Goal: Find specific page/section

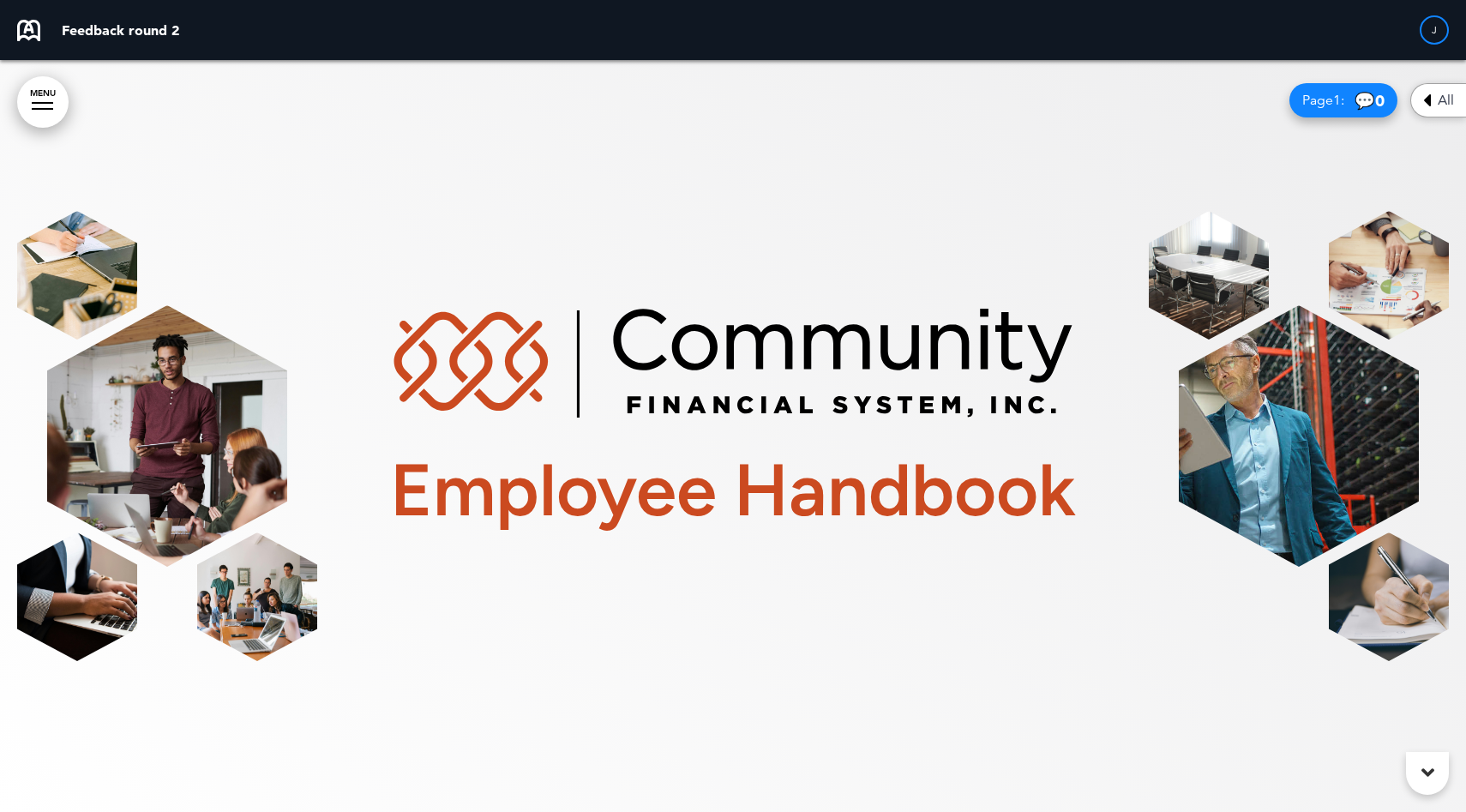
click at [1426, 101] on icon at bounding box center [1426, 100] width 8 height 20
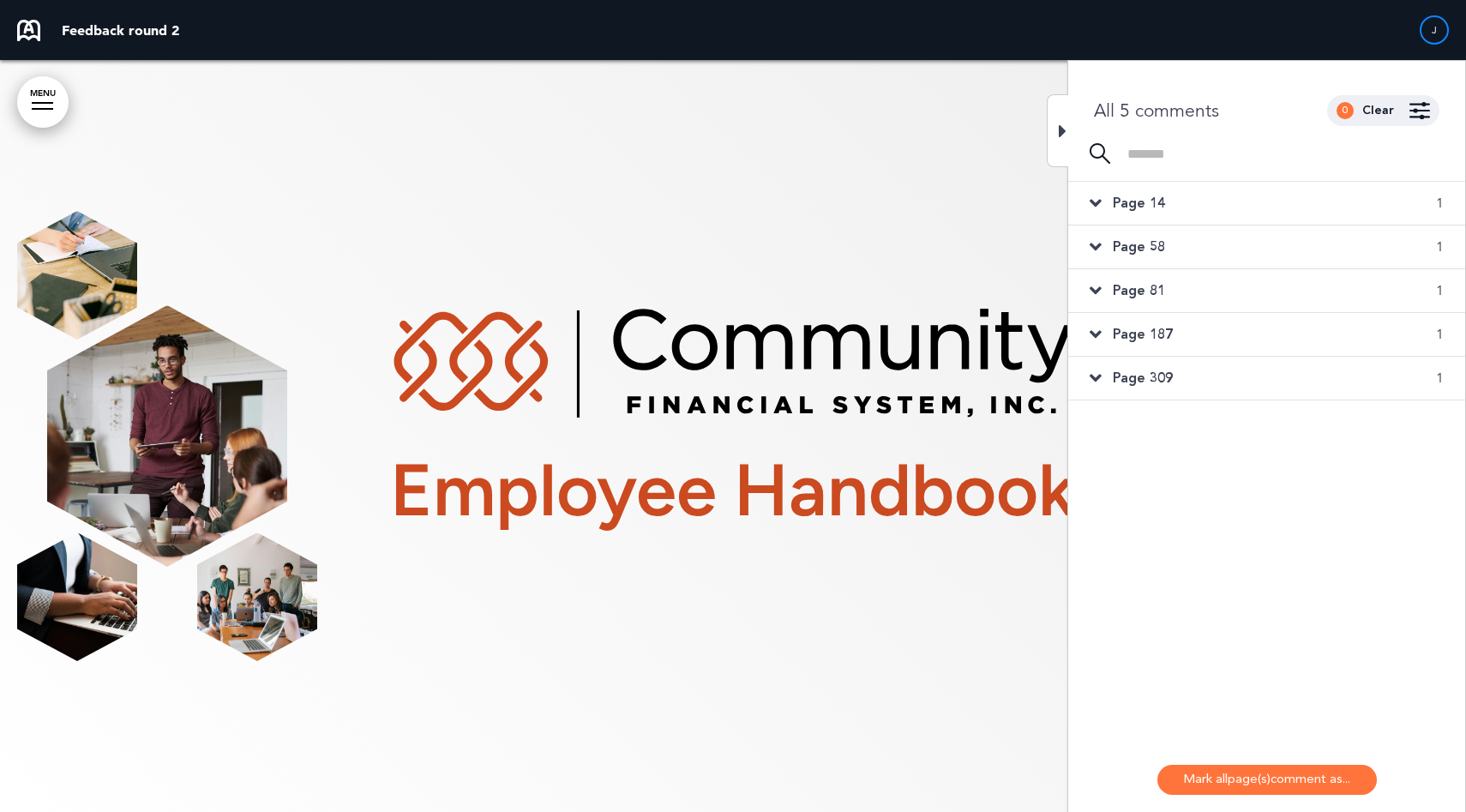
click at [1232, 375] on div "Page 309 1" at bounding box center [1266, 378] width 397 height 43
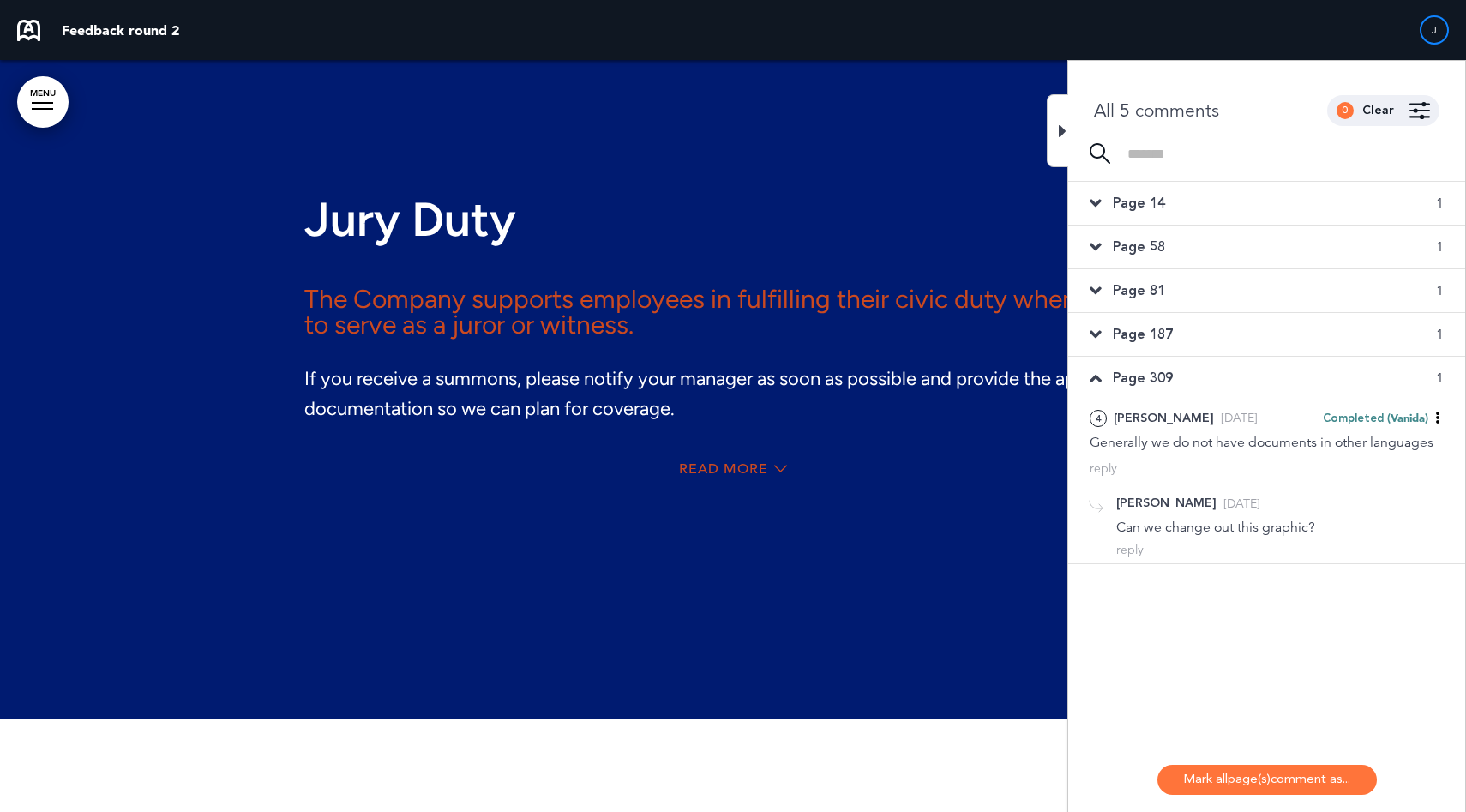
scroll to position [89338, 0]
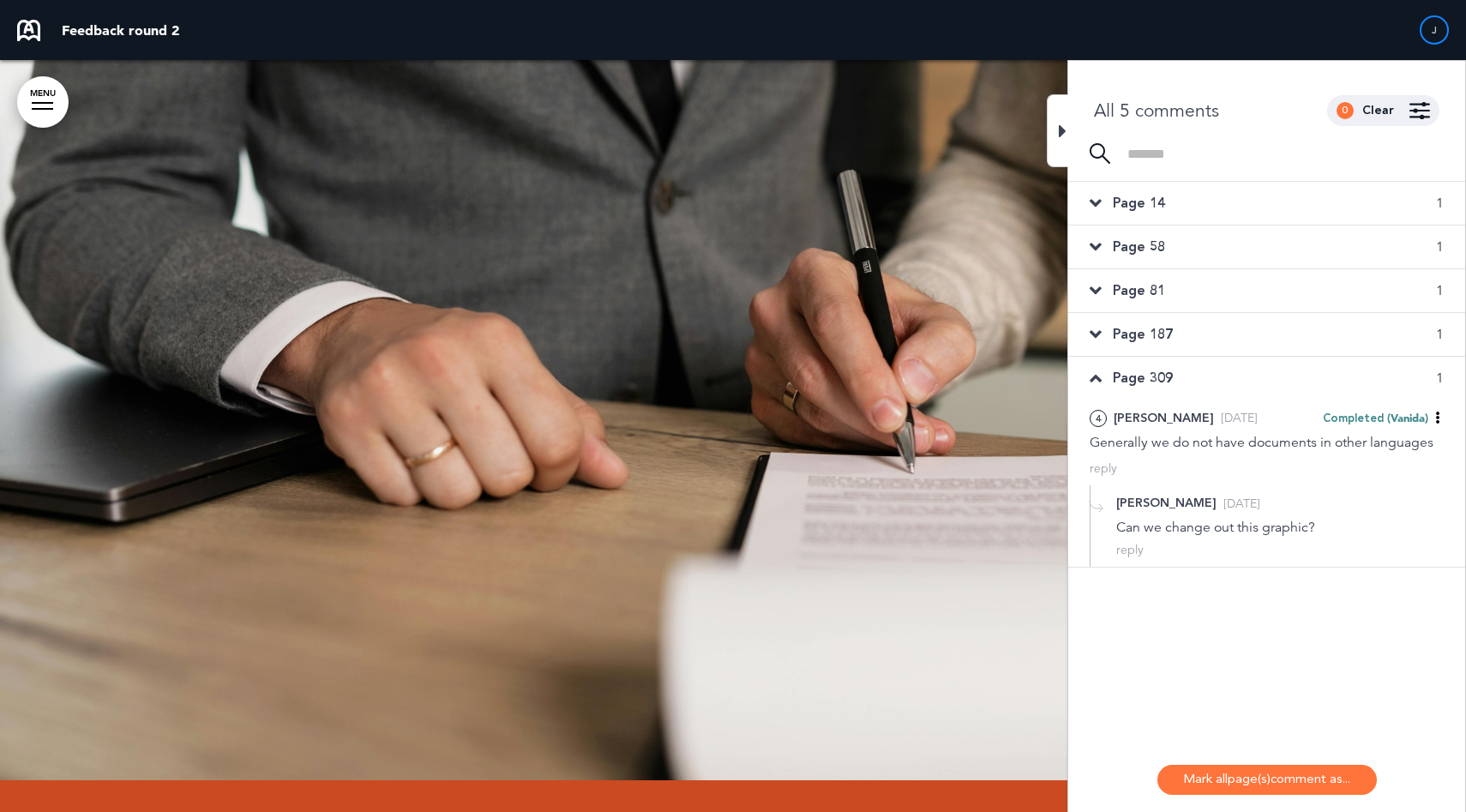
click at [1208, 341] on div "Page 187 1" at bounding box center [1266, 334] width 397 height 43
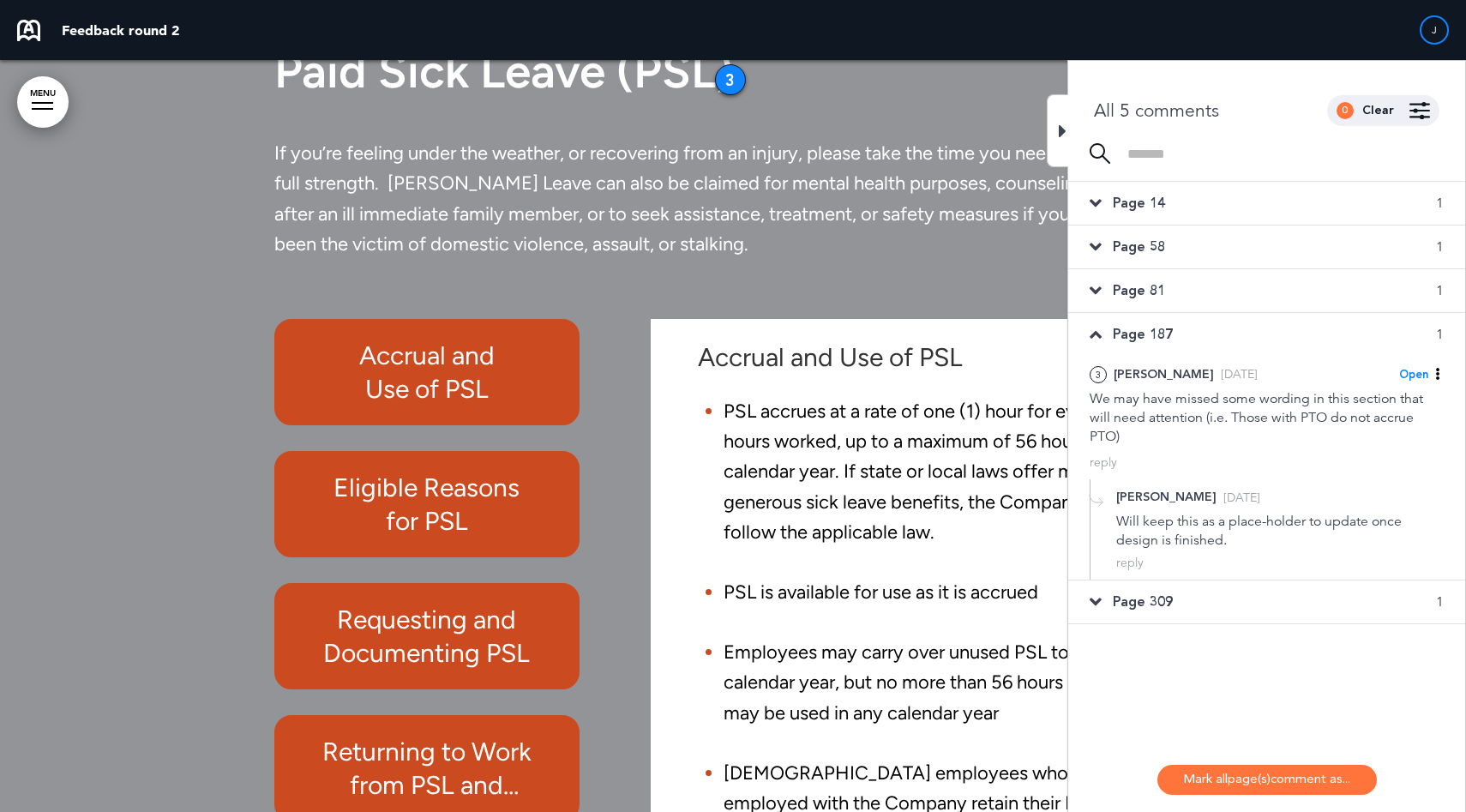
scroll to position [85976, 0]
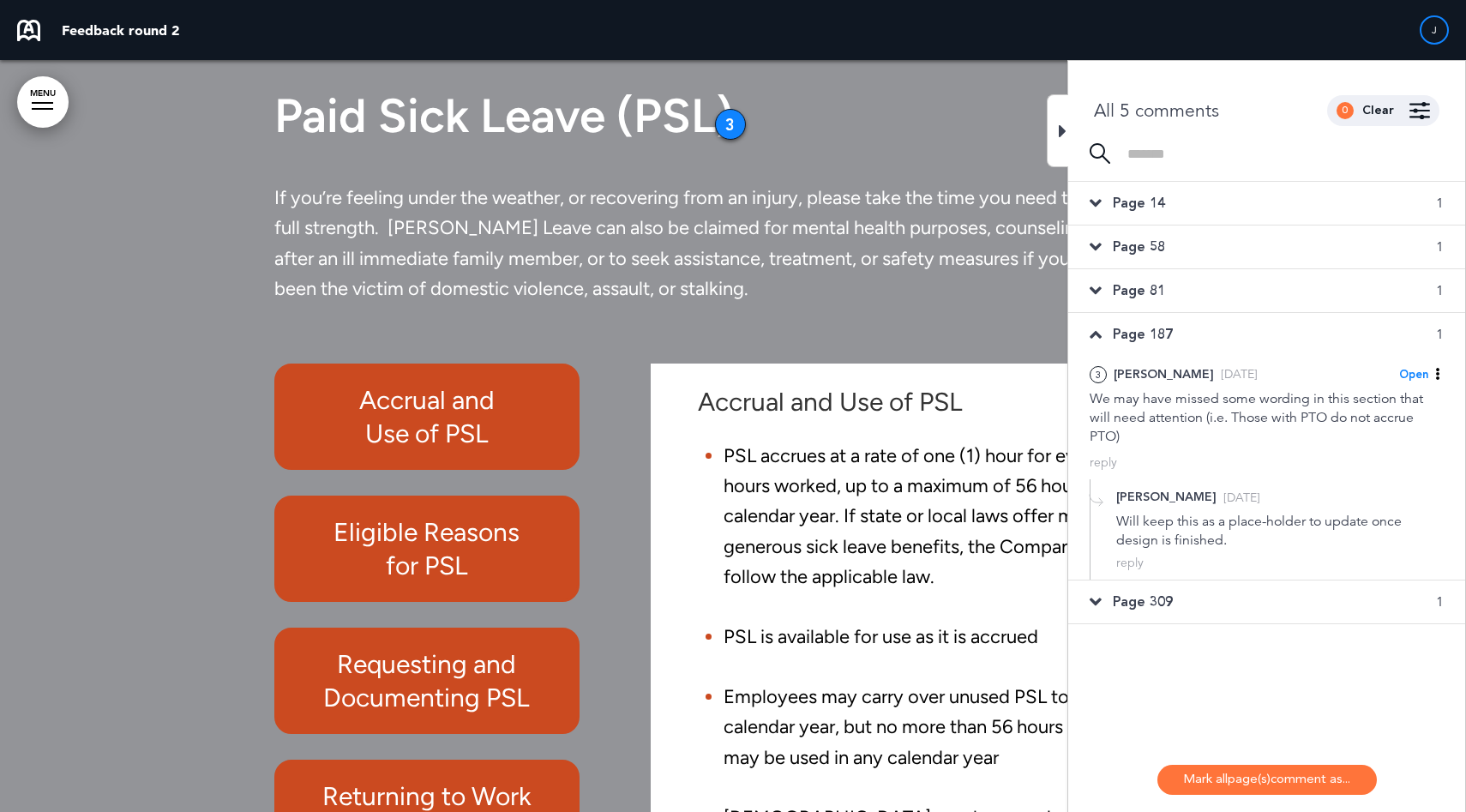
click at [1186, 299] on div "Page 81 1" at bounding box center [1266, 291] width 397 height 43
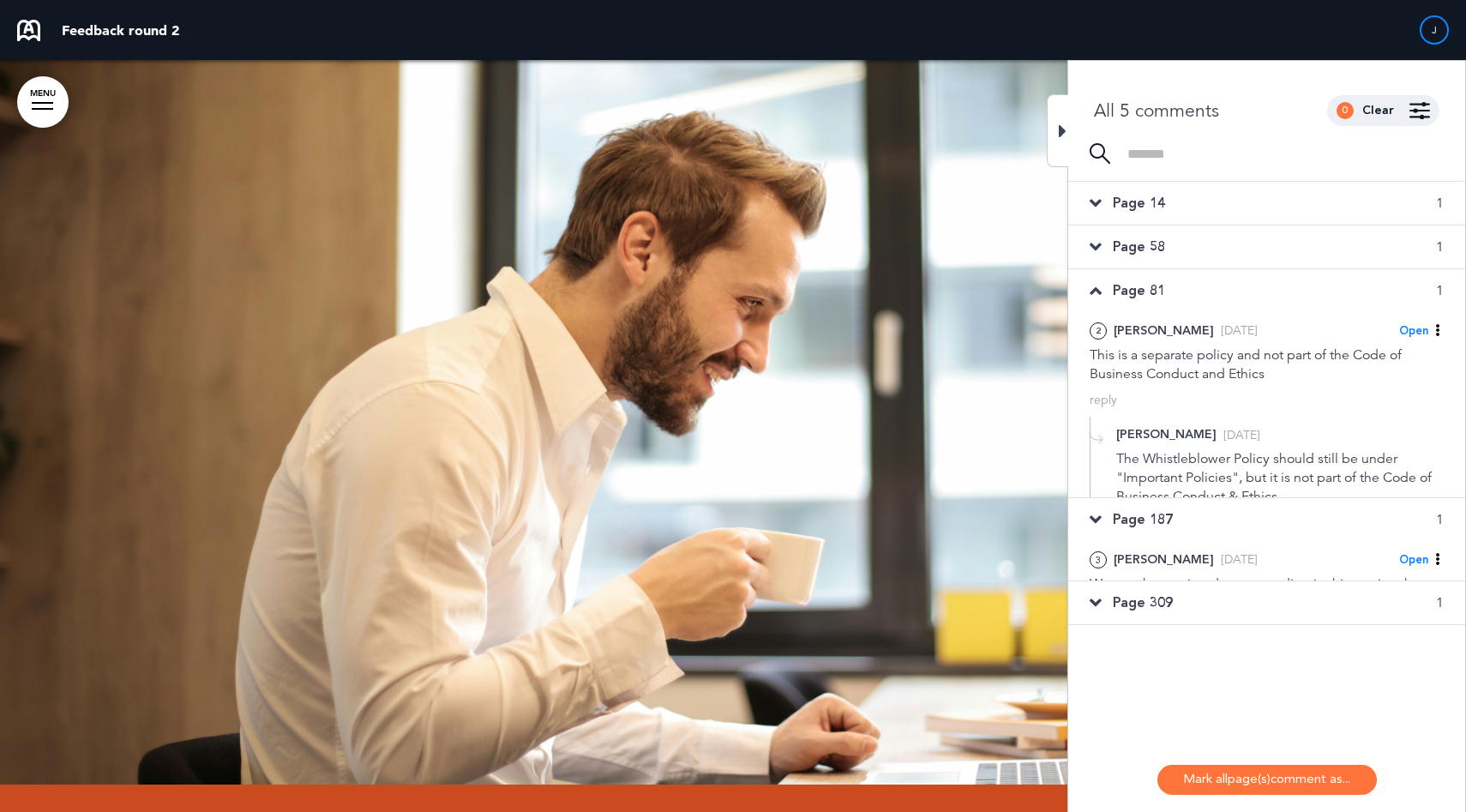
scroll to position [40874, 0]
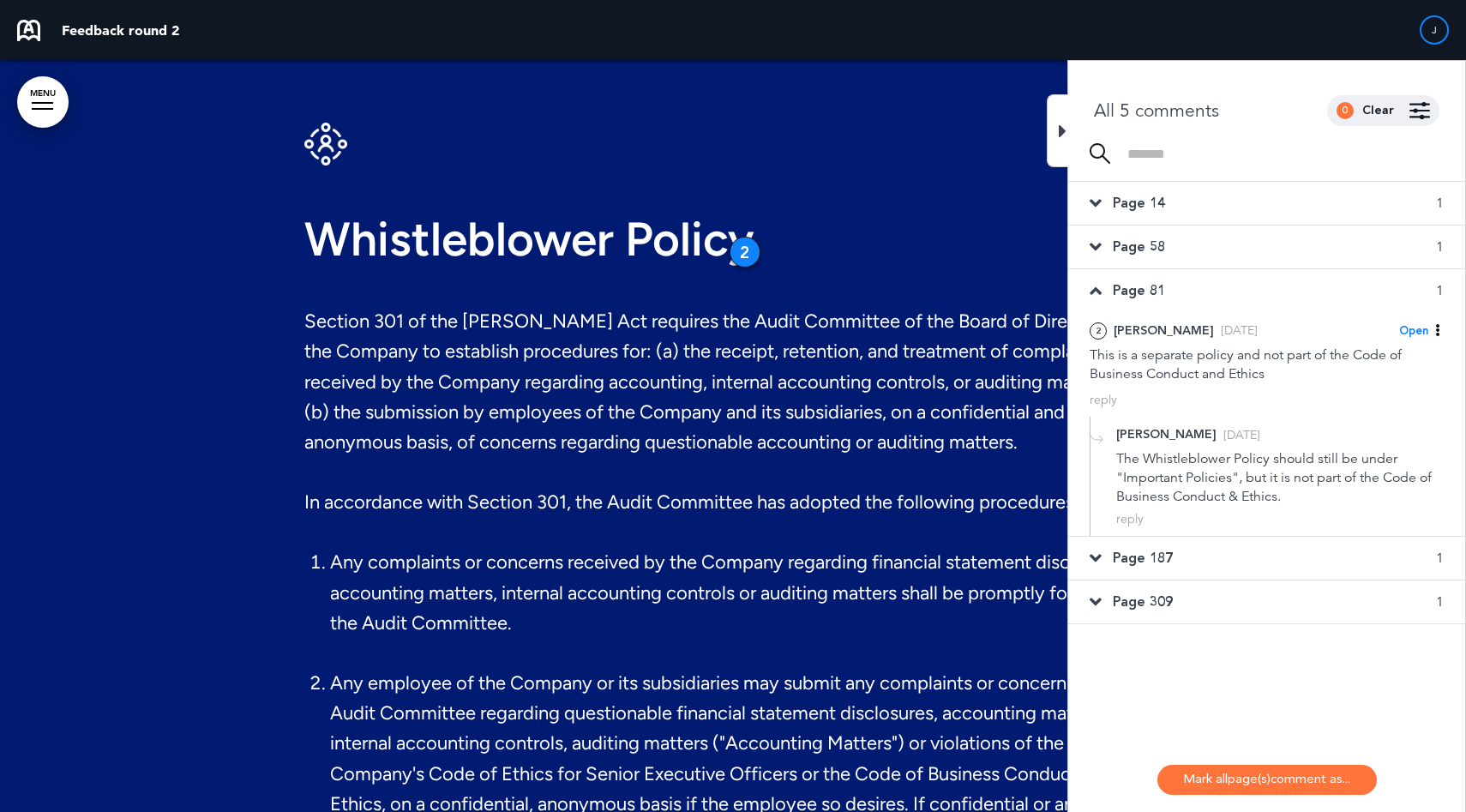
click at [1170, 256] on div "Page 58 1" at bounding box center [1266, 247] width 397 height 43
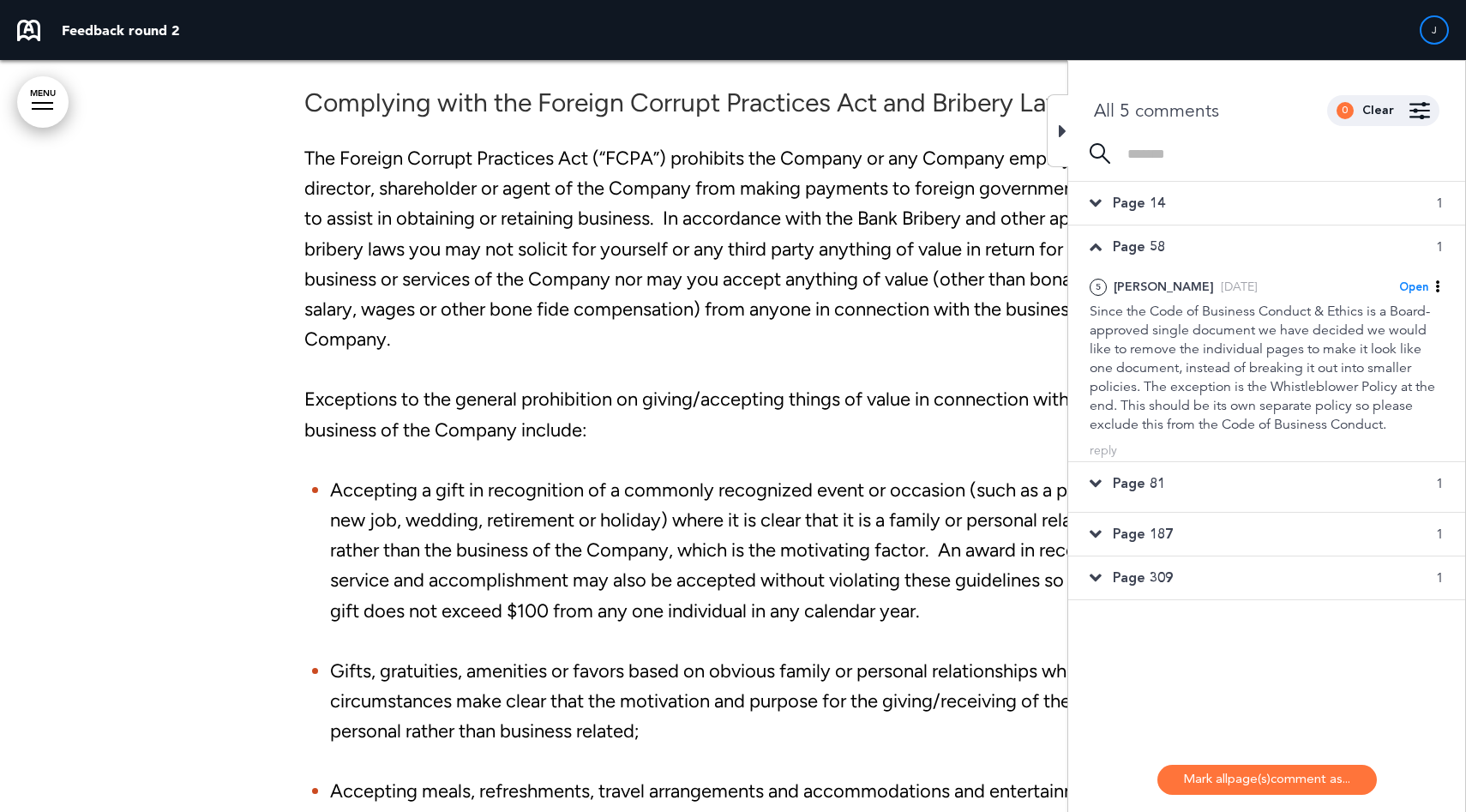
scroll to position [28456, 0]
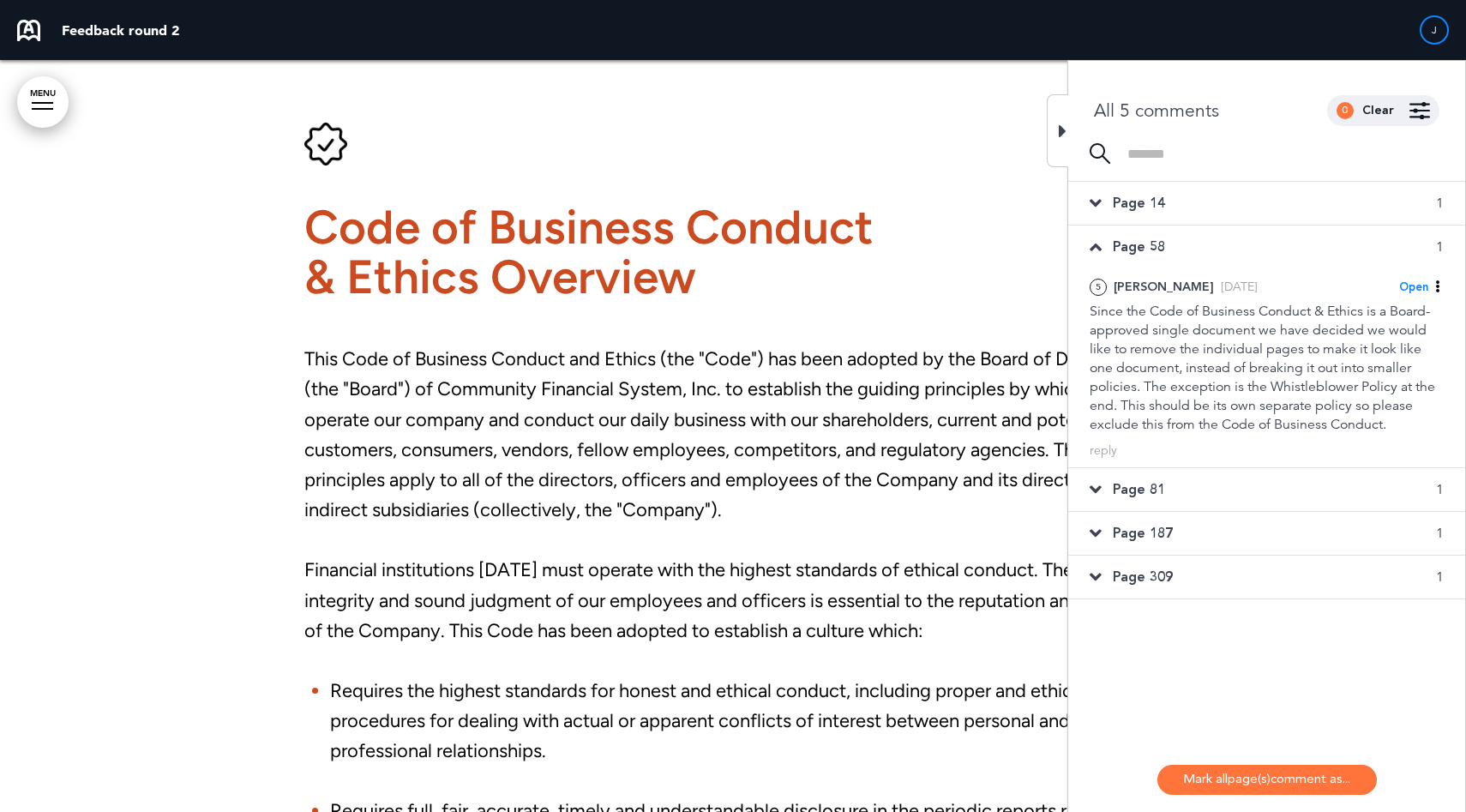
click at [1152, 188] on div "Page 14 1" at bounding box center [1266, 203] width 397 height 43
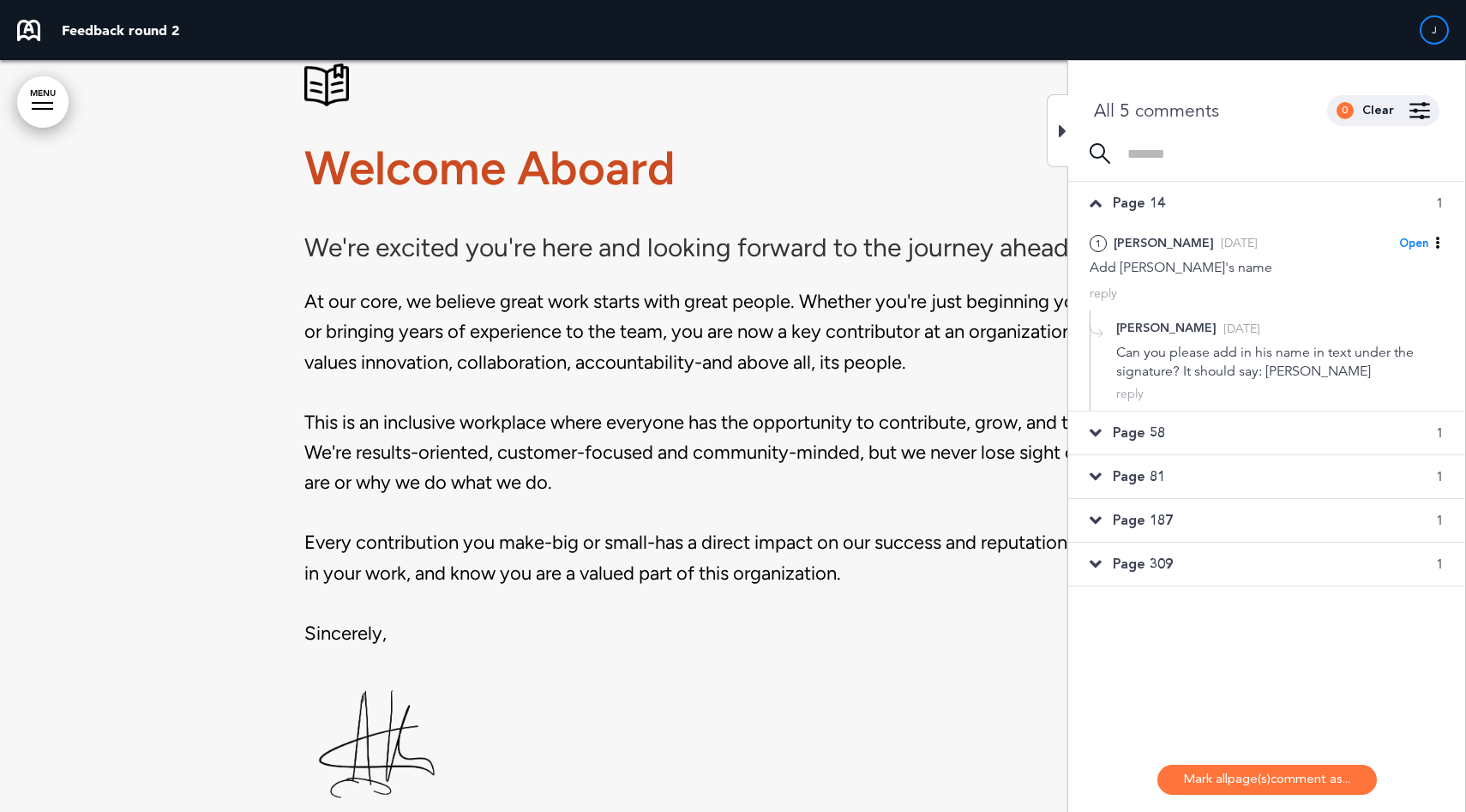
scroll to position [1504, 0]
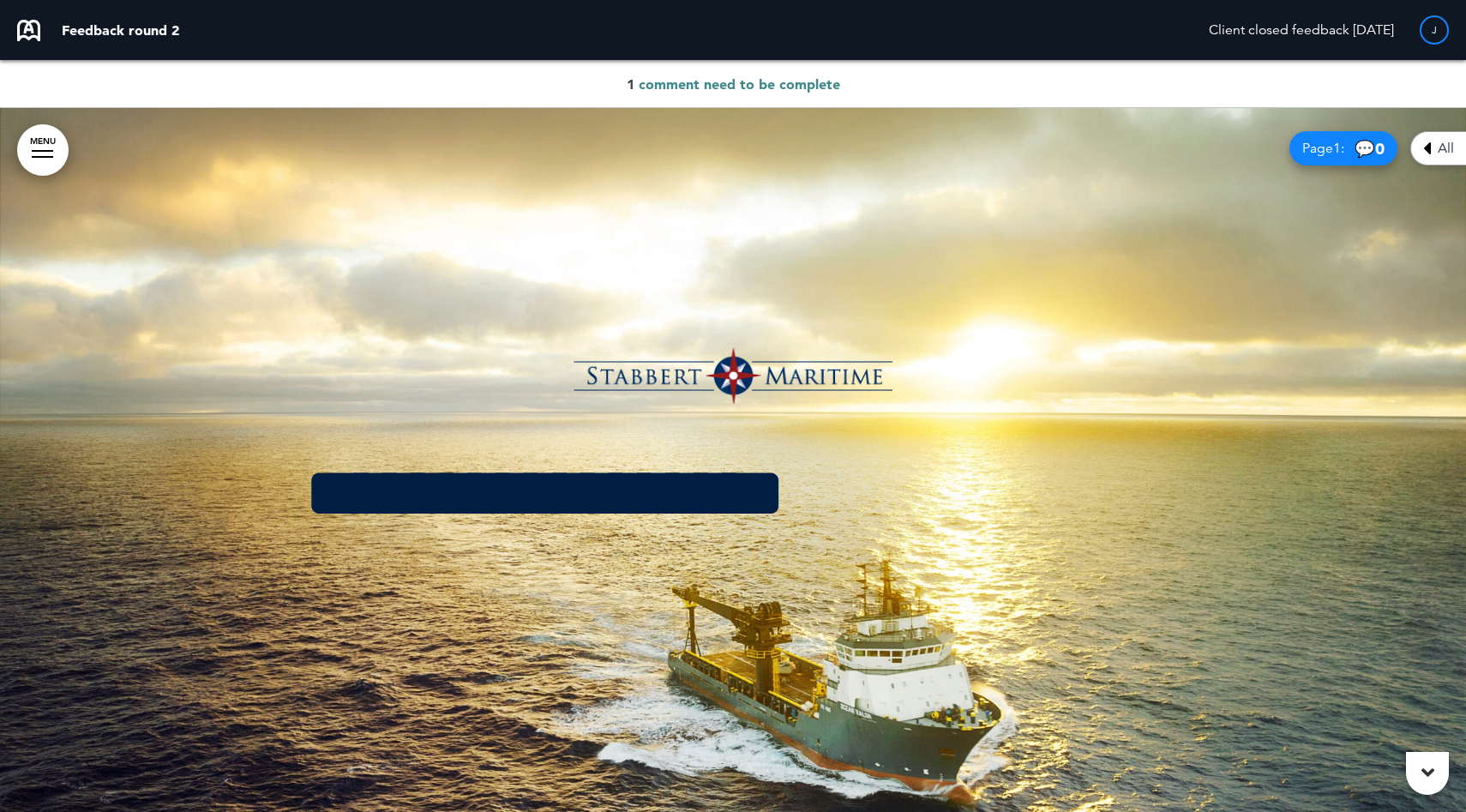
click at [1324, 145] on span "Page 1 :" at bounding box center [1323, 148] width 42 height 14
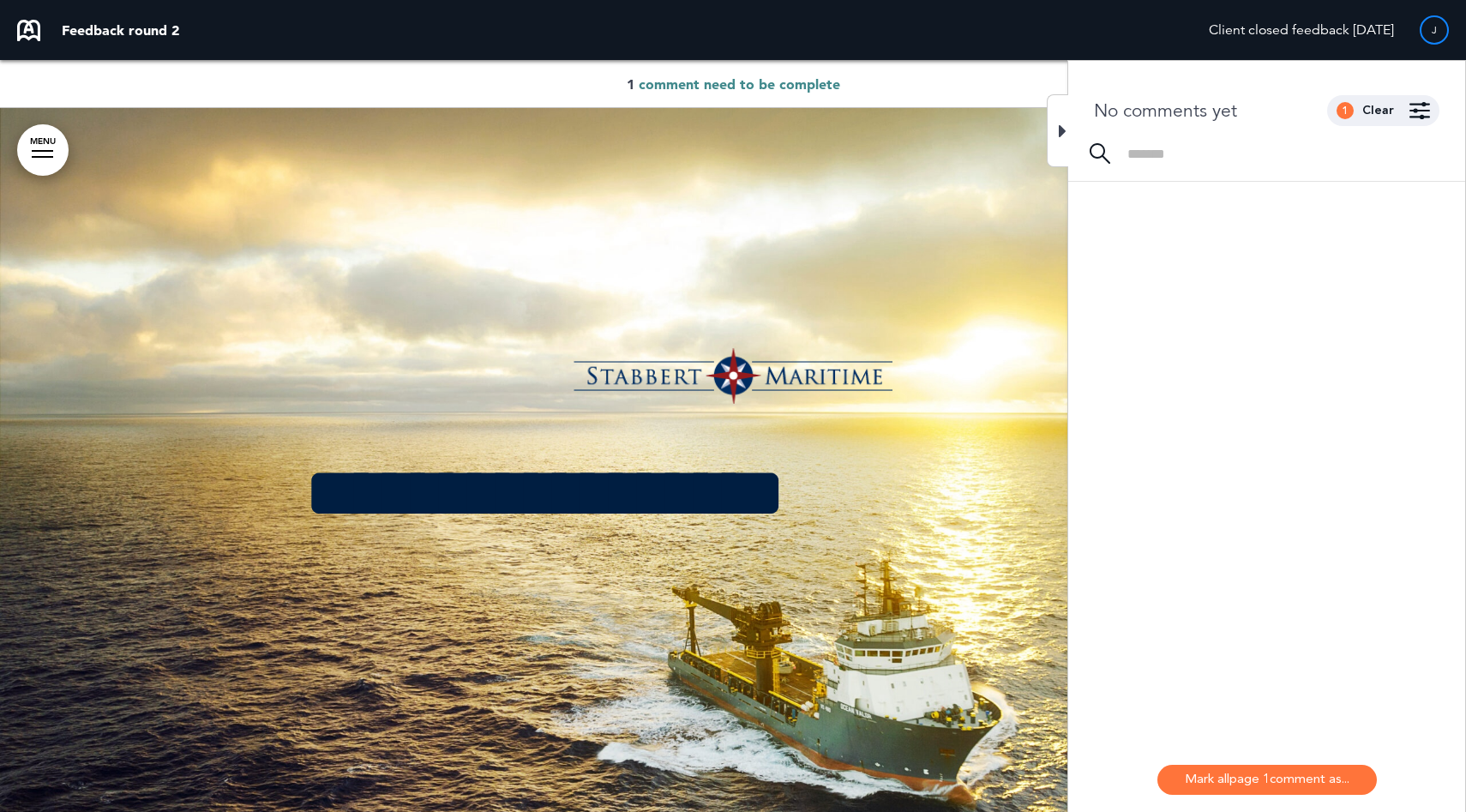
click at [1064, 141] on div at bounding box center [1057, 130] width 21 height 73
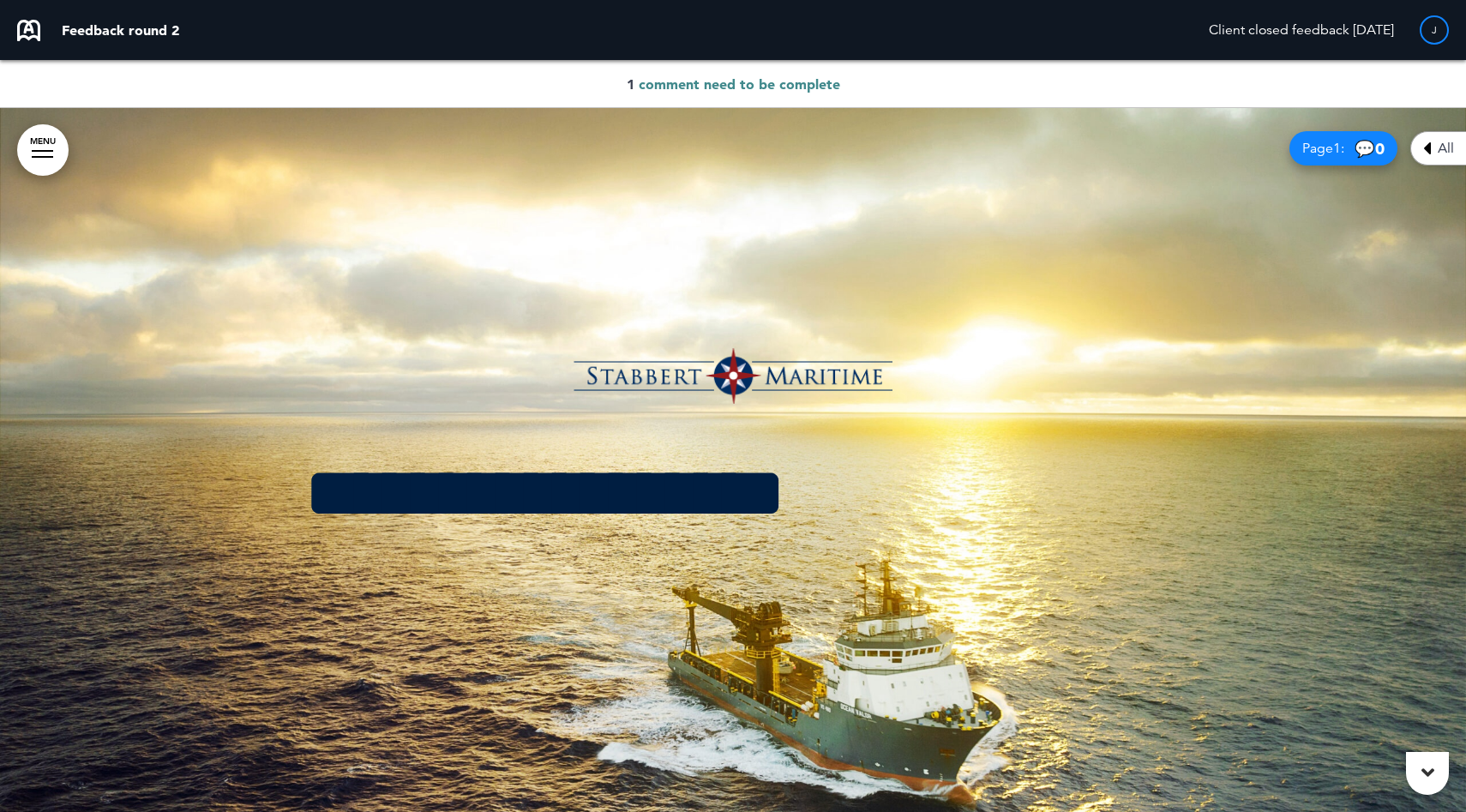
click at [1443, 145] on span "All" at bounding box center [1446, 148] width 16 height 14
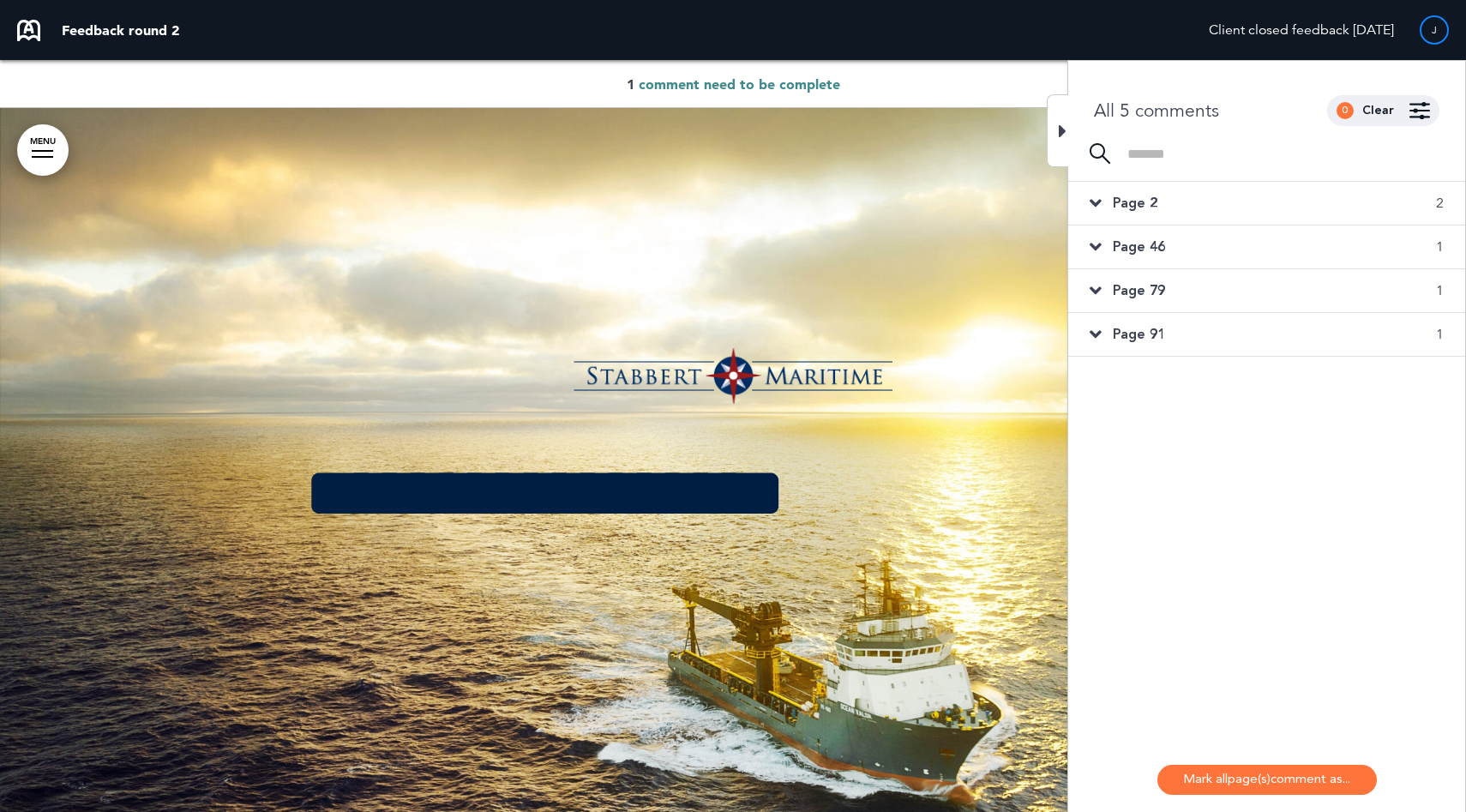
click at [1319, 195] on div "Page 2 2" at bounding box center [1266, 203] width 397 height 43
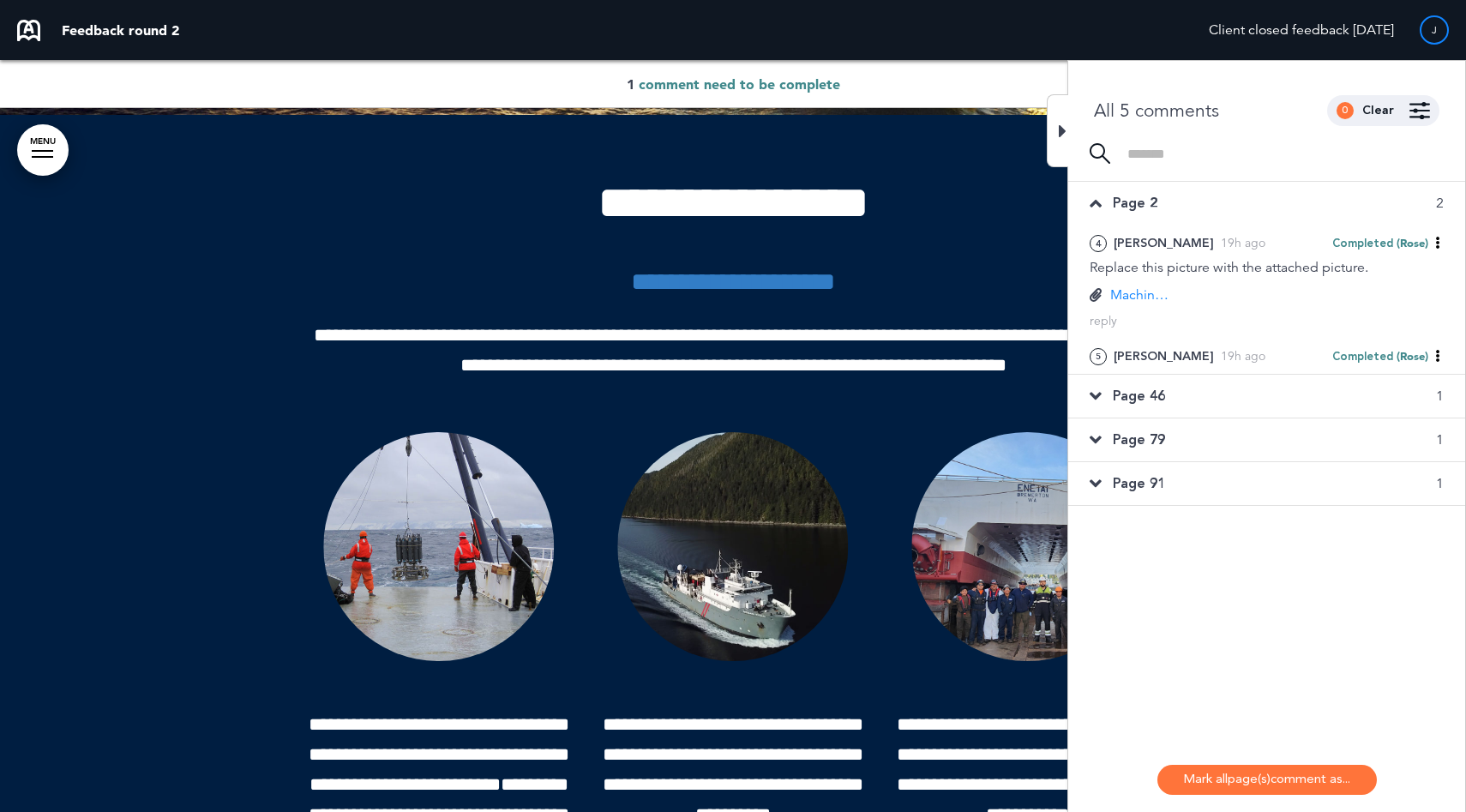
scroll to position [704, 0]
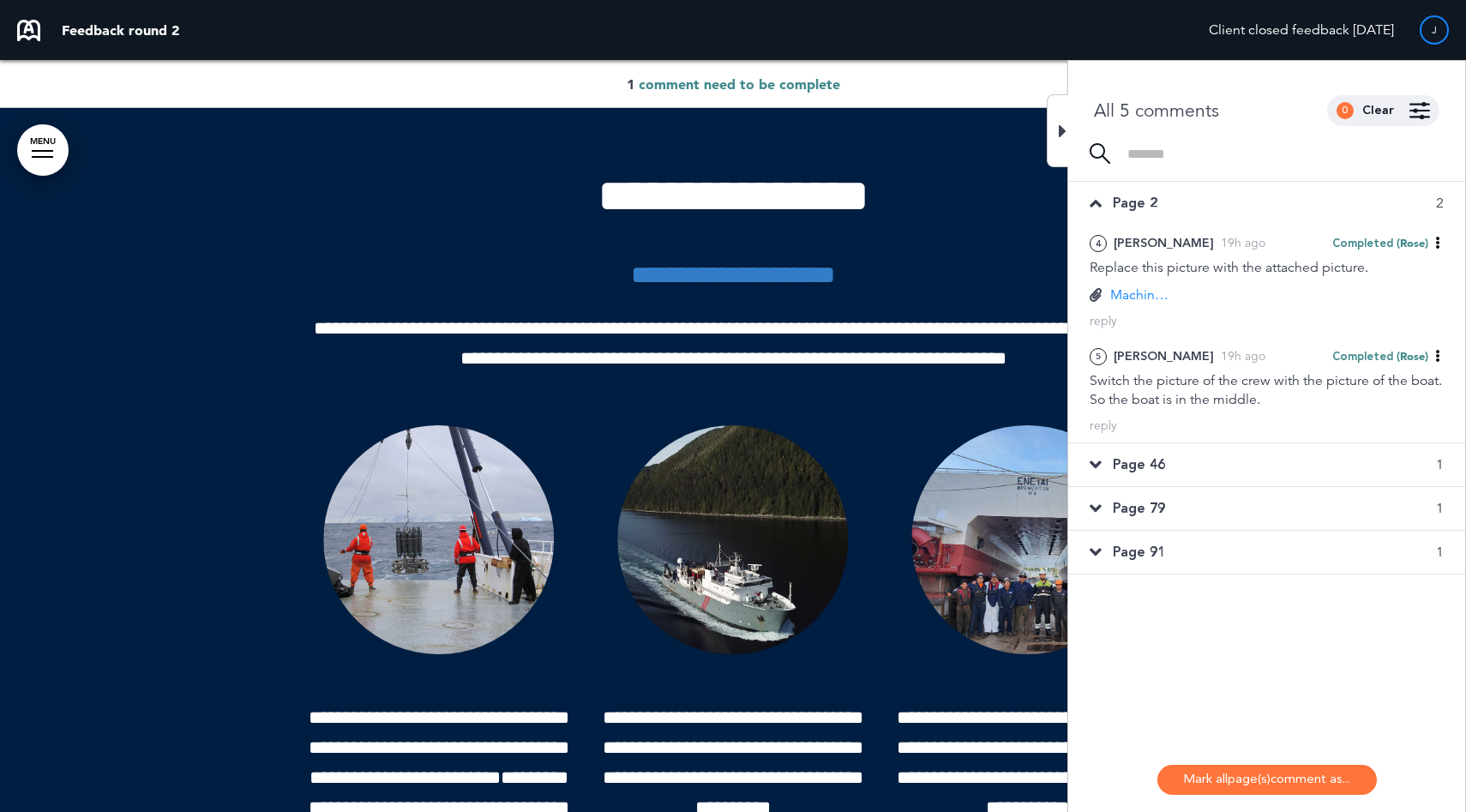
click at [1214, 451] on div "Page 46 1" at bounding box center [1266, 464] width 397 height 43
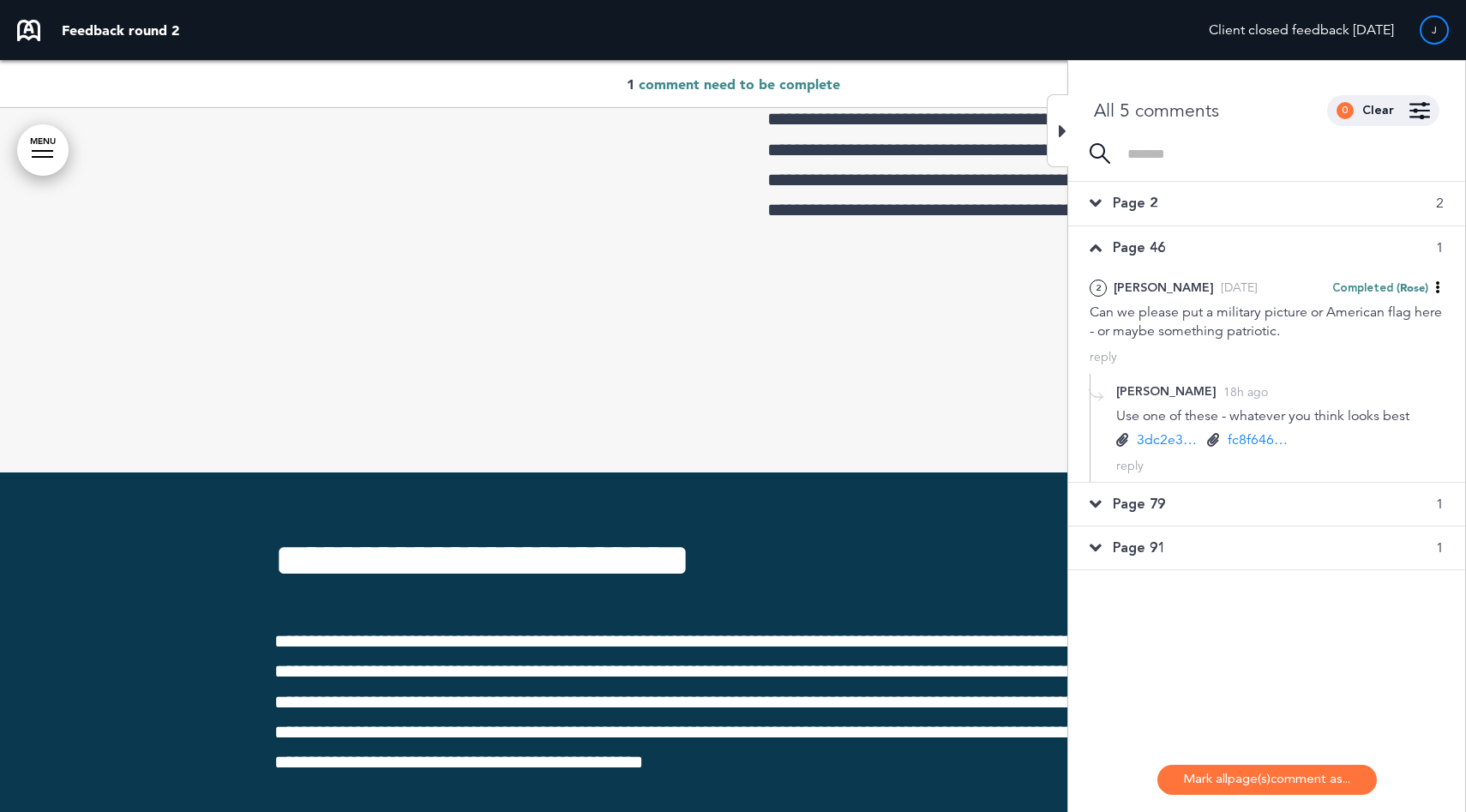
scroll to position [45703, 0]
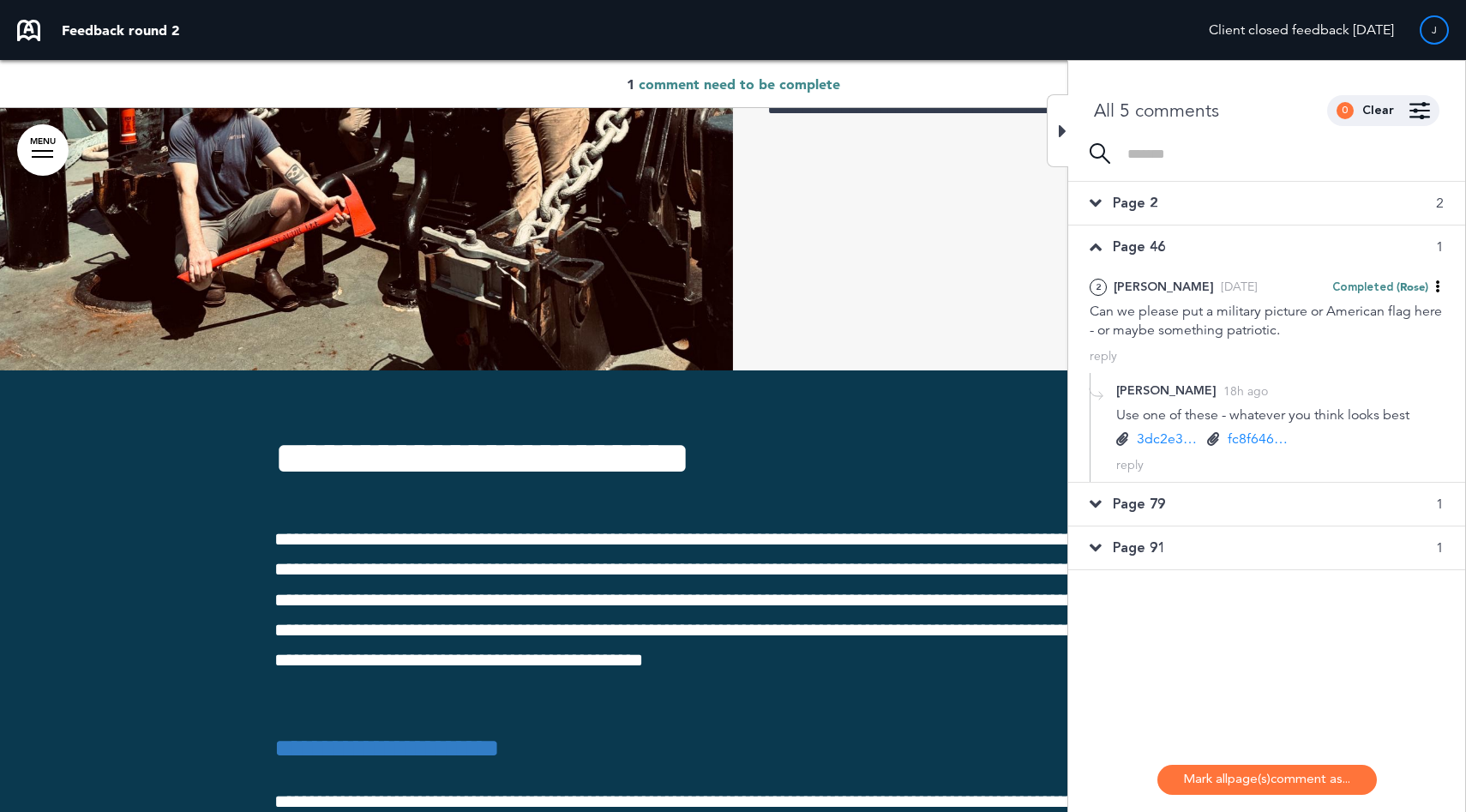
click at [1187, 487] on div "Page 79 1" at bounding box center [1266, 504] width 397 height 43
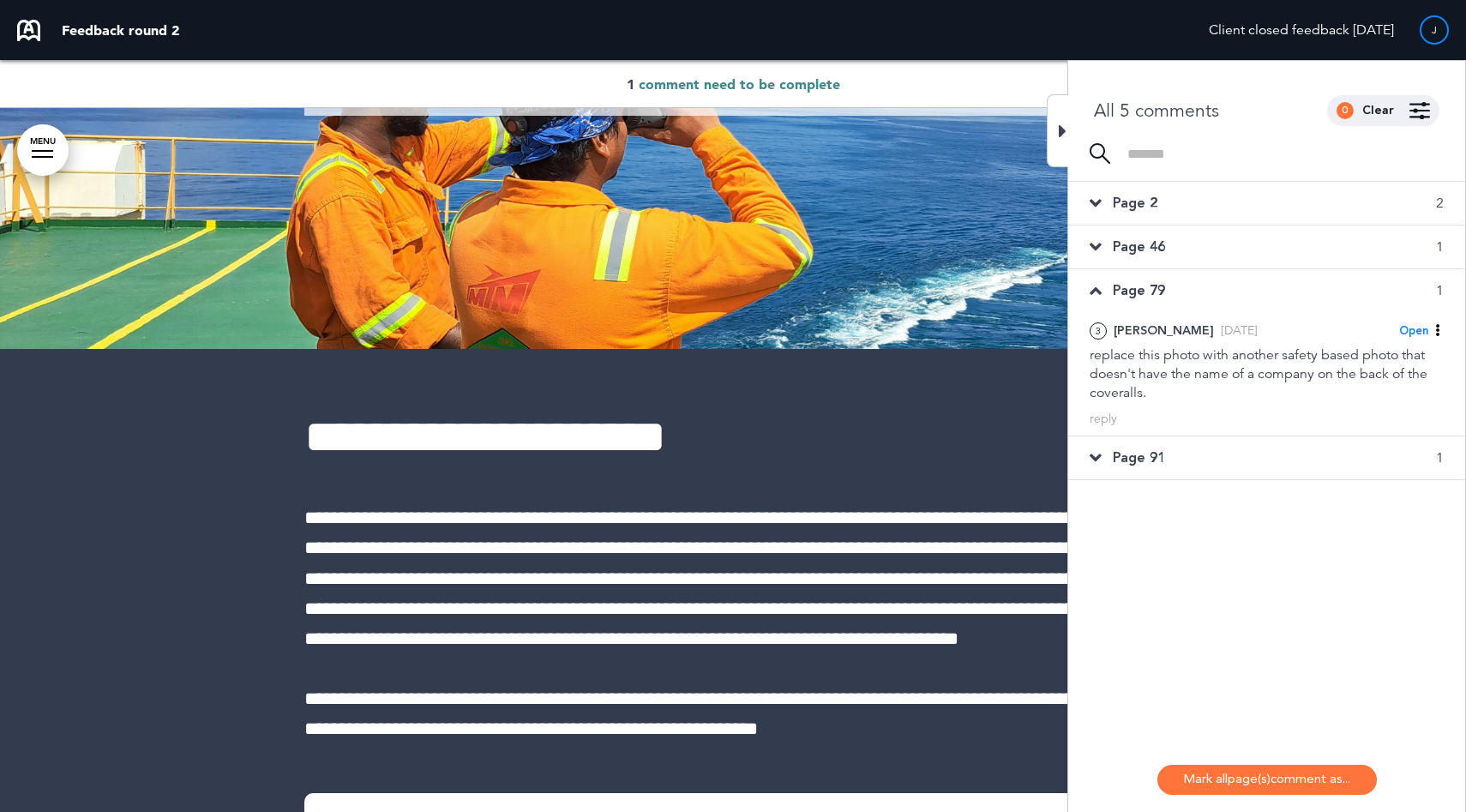
scroll to position [53739, 0]
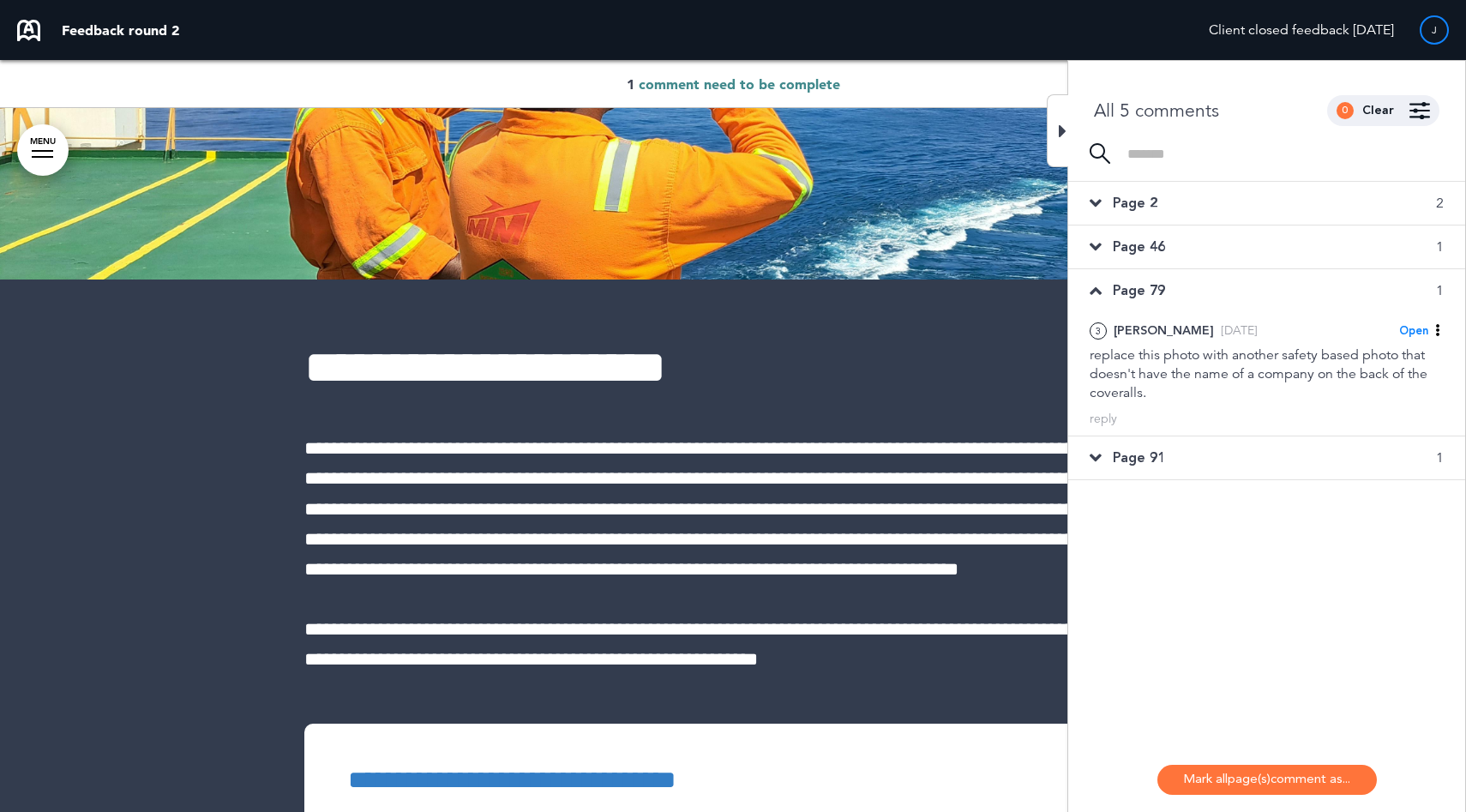
click at [1165, 450] on div "Page 91 1" at bounding box center [1266, 457] width 397 height 43
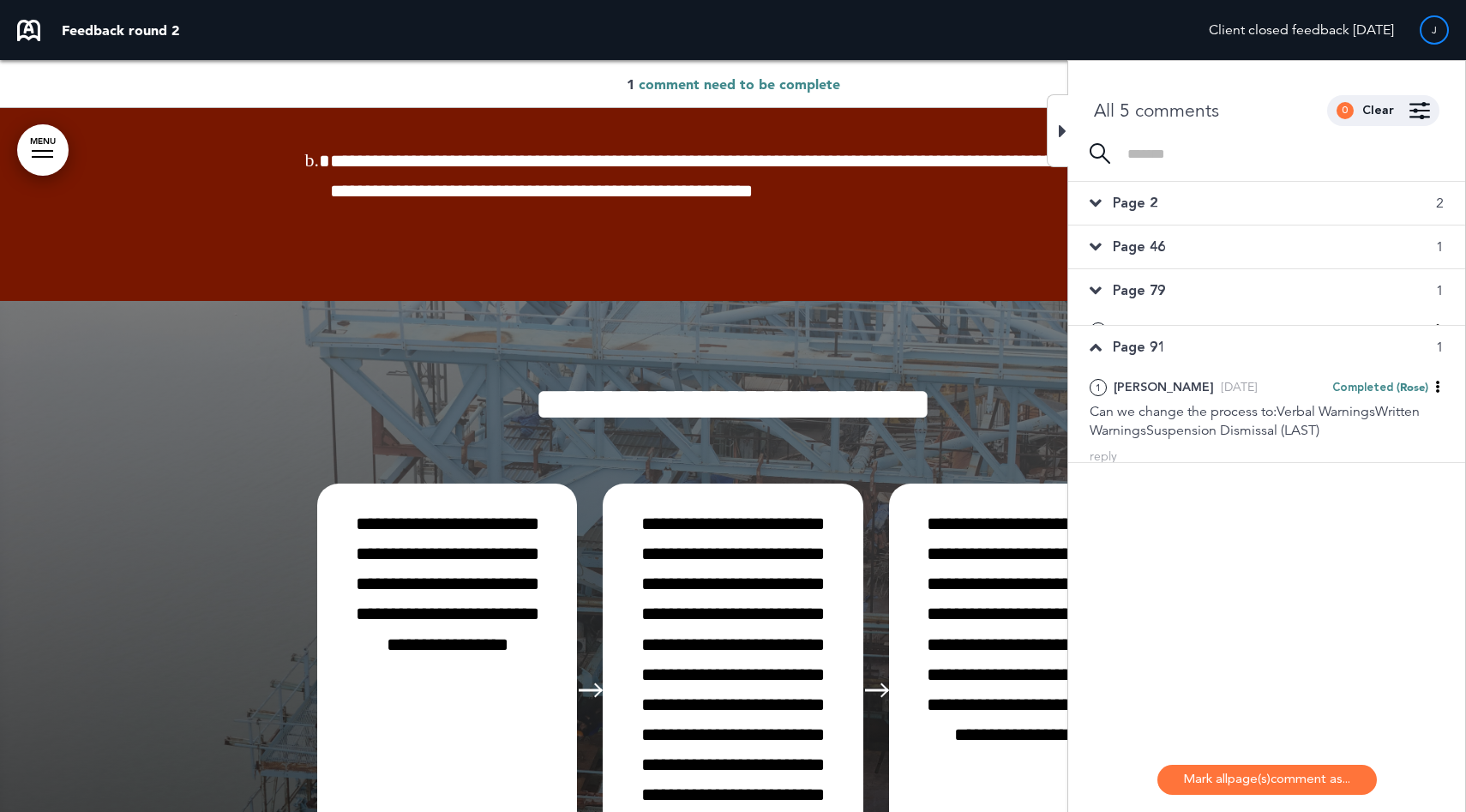
scroll to position [14149, 0]
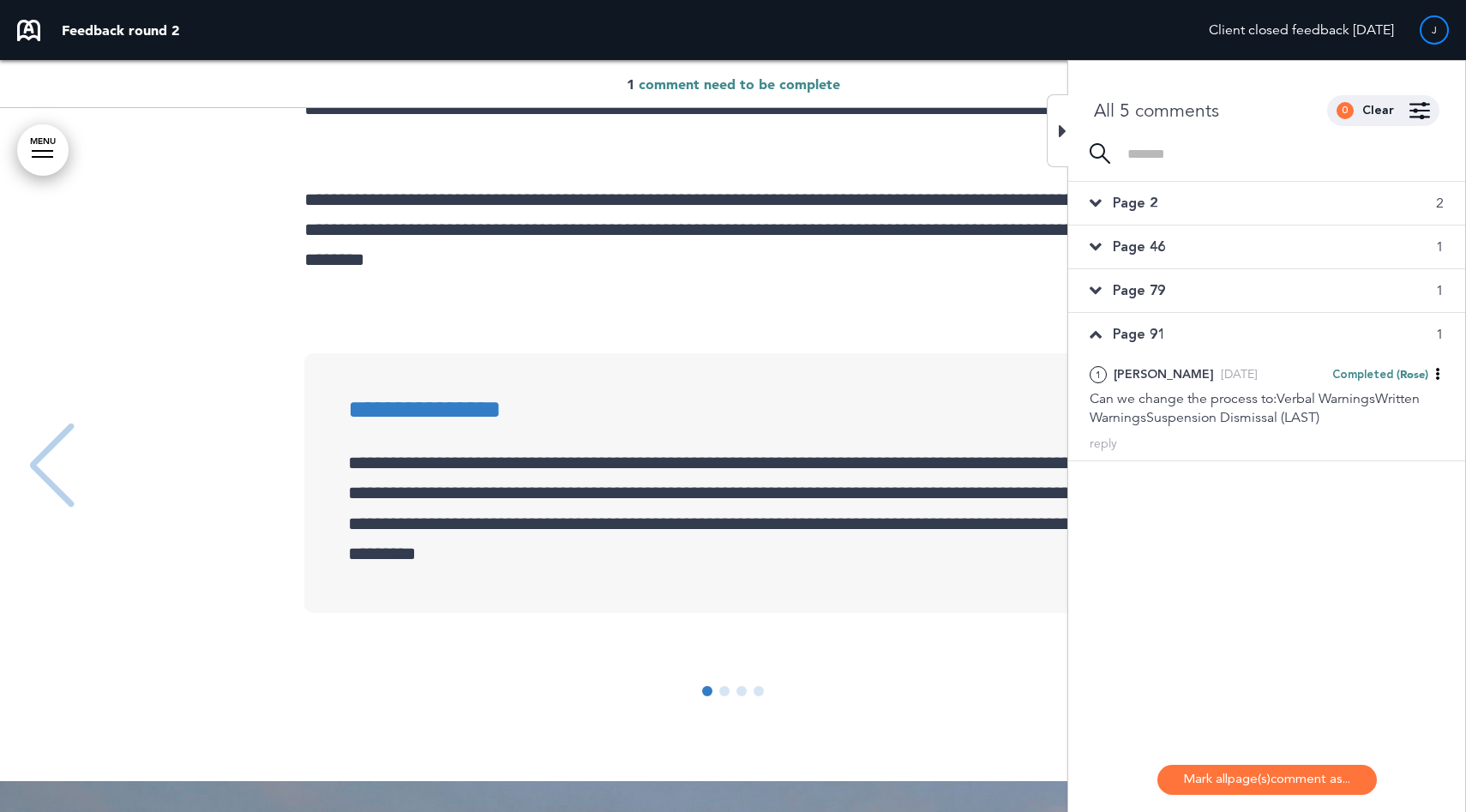
click at [1159, 347] on div "Page 91 1" at bounding box center [1266, 334] width 397 height 43
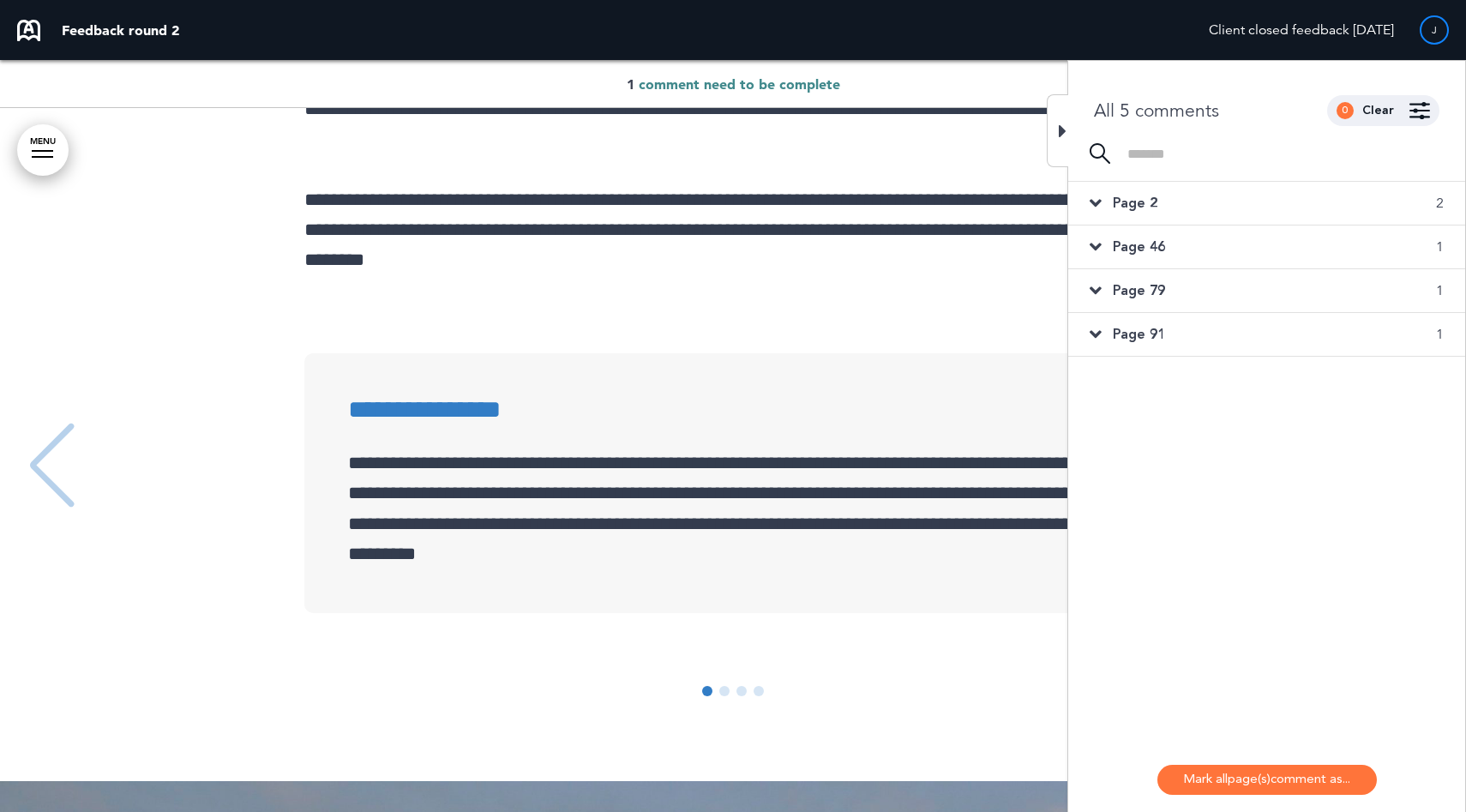
click at [1160, 315] on div "Page 91 1" at bounding box center [1266, 334] width 397 height 43
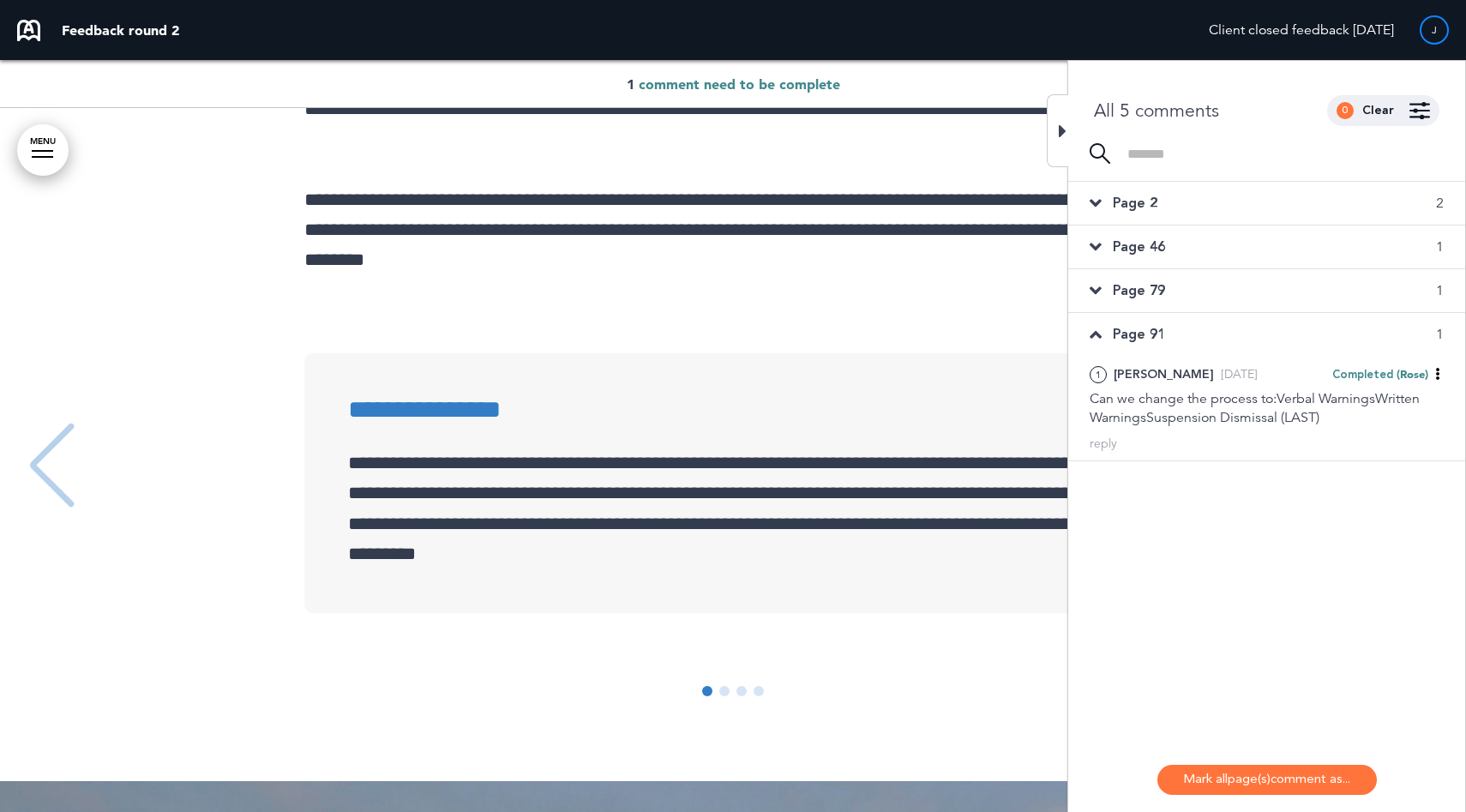
click at [1148, 289] on span "Page 79" at bounding box center [1138, 290] width 52 height 18
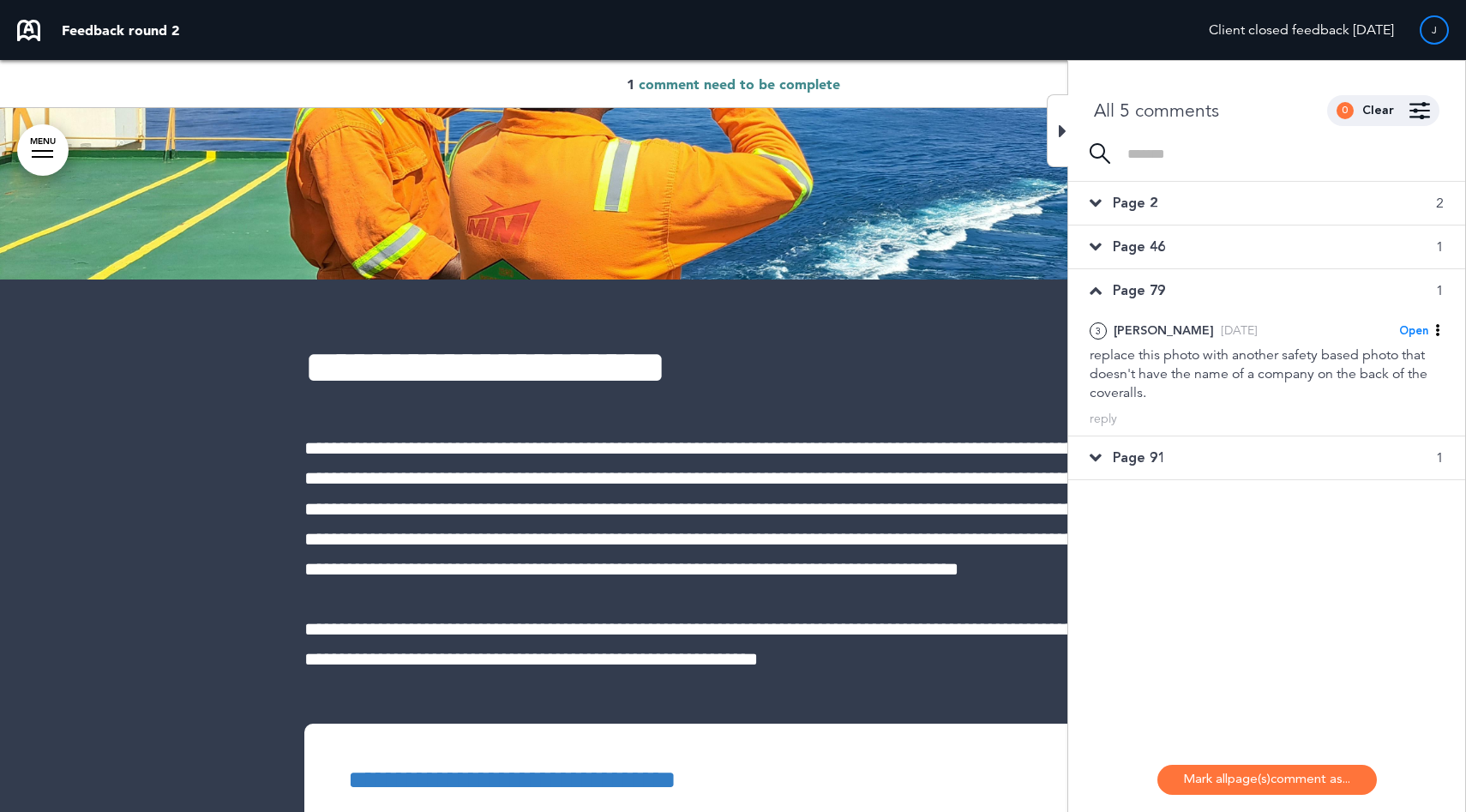
scroll to position [53740, 0]
